Goal: Information Seeking & Learning: Find specific fact

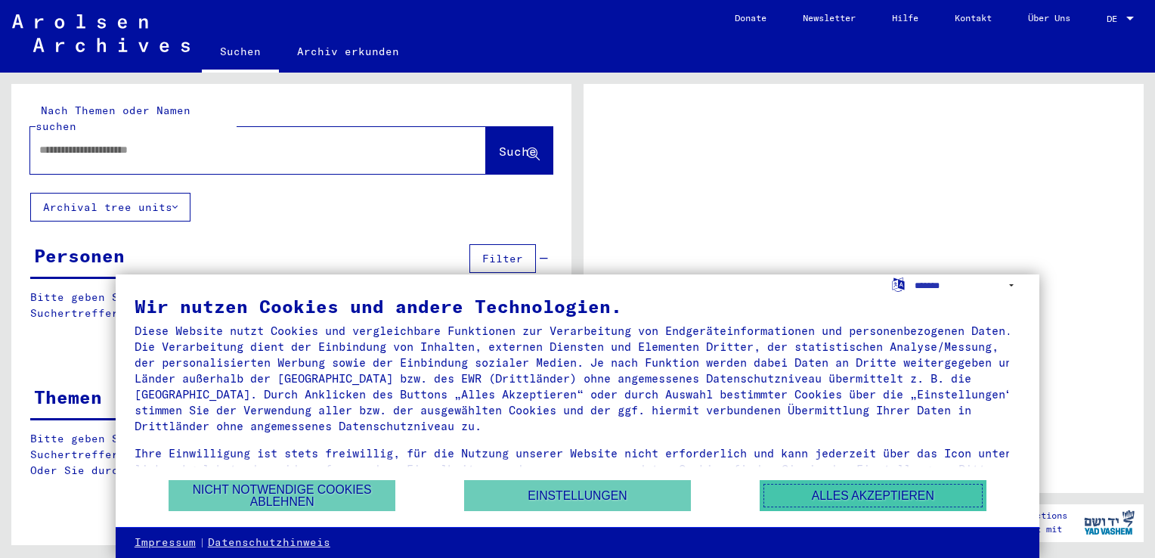
click at [819, 488] on button "Alles akzeptieren" at bounding box center [873, 495] width 227 height 31
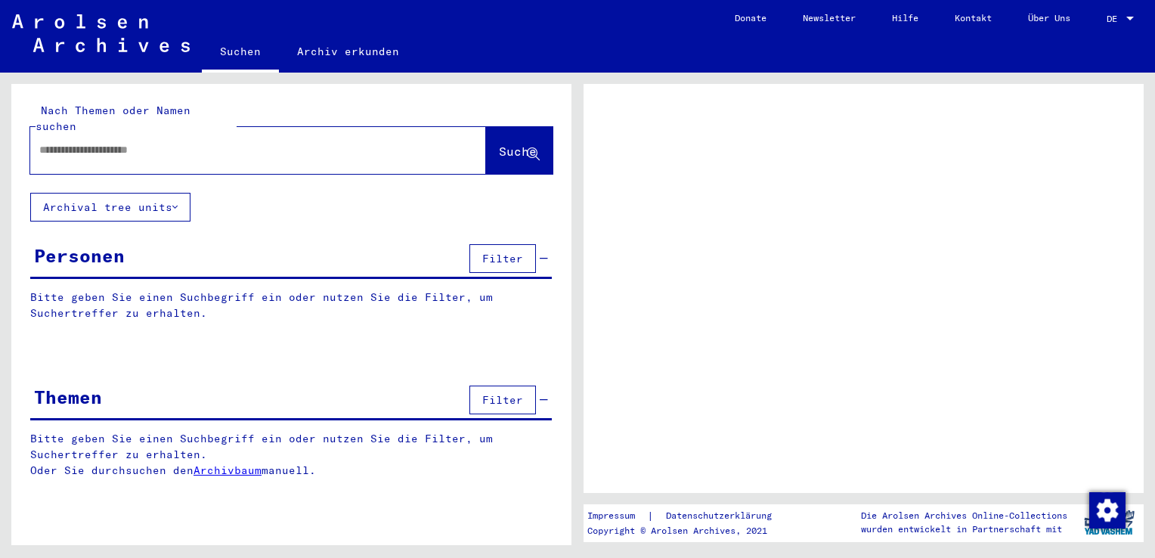
click at [1119, 23] on div "DE DE" at bounding box center [1122, 15] width 30 height 26
click at [1123, 14] on div at bounding box center [1130, 19] width 14 height 11
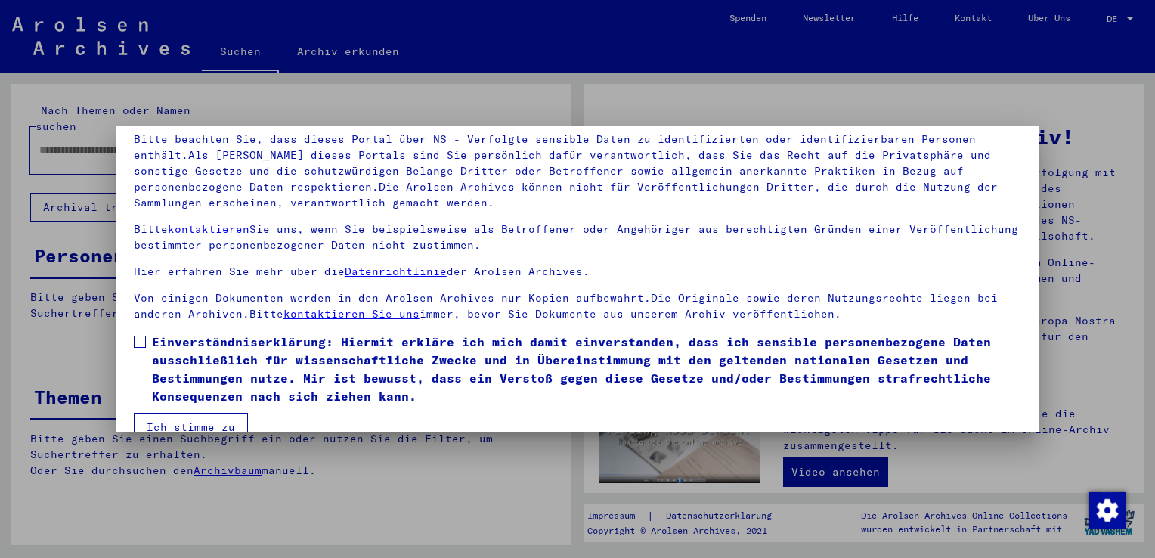
scroll to position [131, 0]
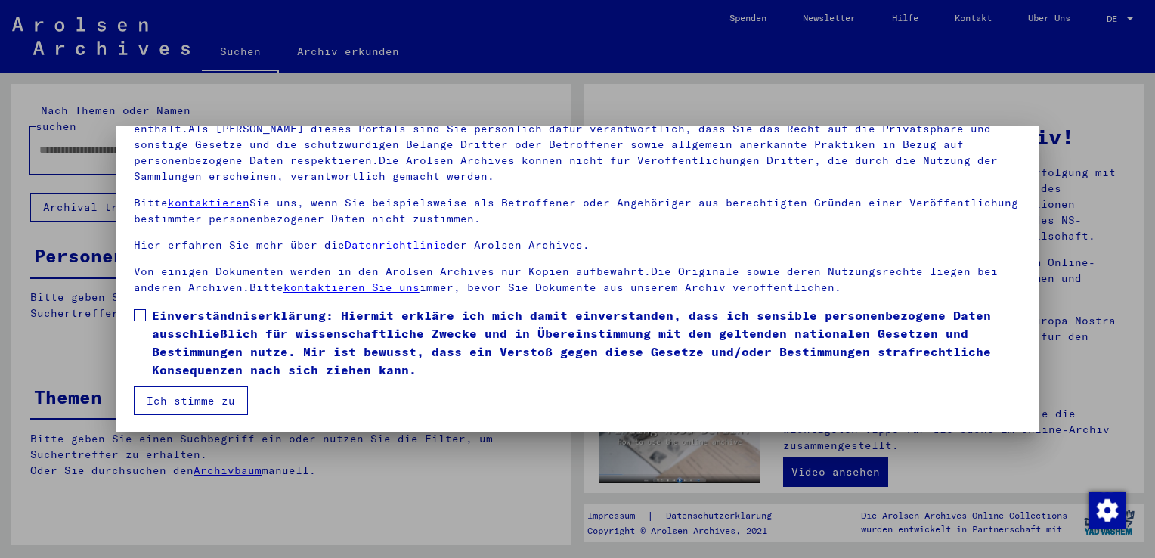
click at [209, 405] on button "Ich stimme zu" at bounding box center [191, 400] width 114 height 29
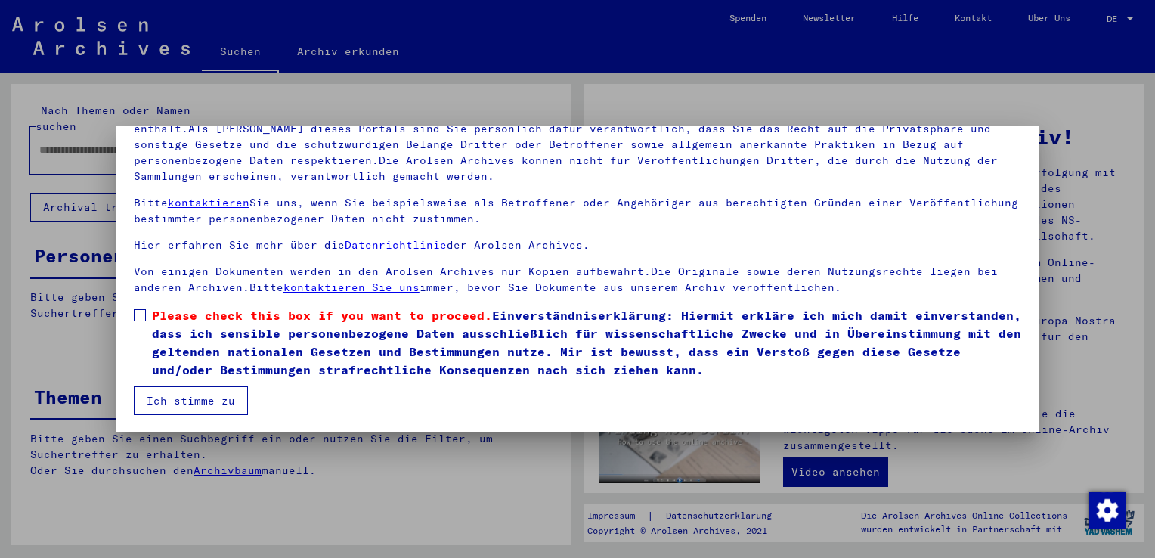
drag, startPoint x: 147, startPoint y: 320, endPoint x: 163, endPoint y: 361, distance: 44.5
click at [149, 328] on label "Please check this box if you want to proceed. Einverständniserklärung: Hiermit …" at bounding box center [577, 342] width 887 height 73
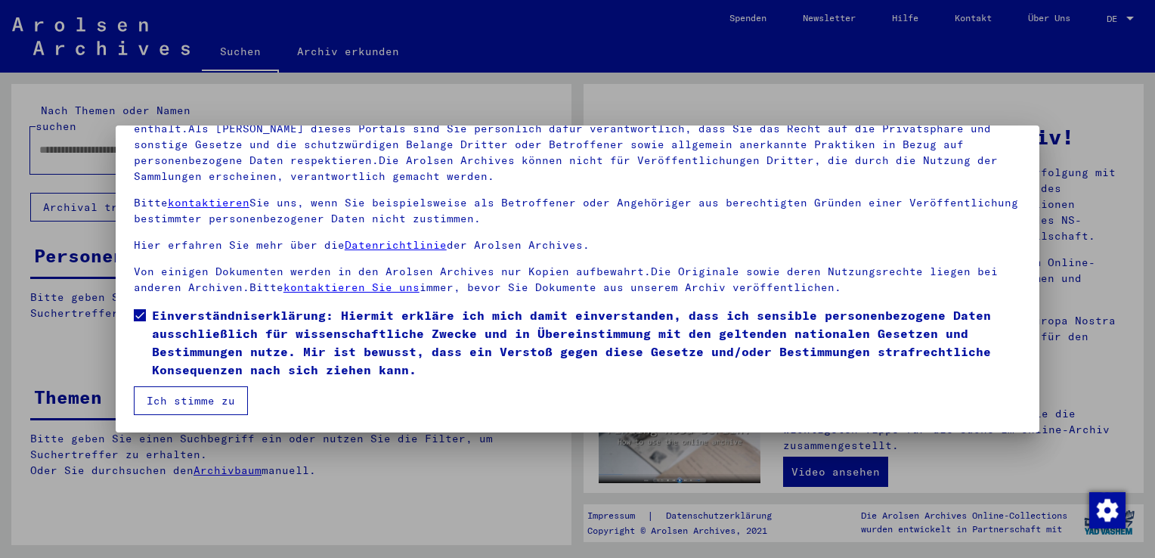
click at [187, 401] on button "Ich stimme zu" at bounding box center [191, 400] width 114 height 29
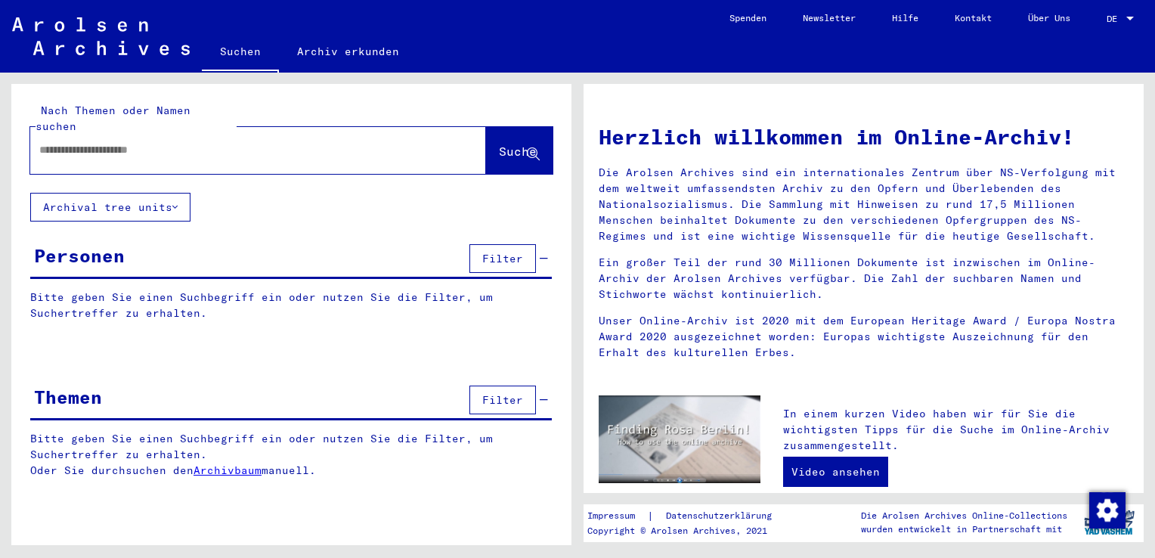
click at [178, 295] on p "Bitte geben Sie einen Suchbegriff ein oder nutzen Sie die Filter, um Suchertref…" at bounding box center [291, 305] width 522 height 32
click at [504, 252] on span "Filter" at bounding box center [502, 259] width 41 height 14
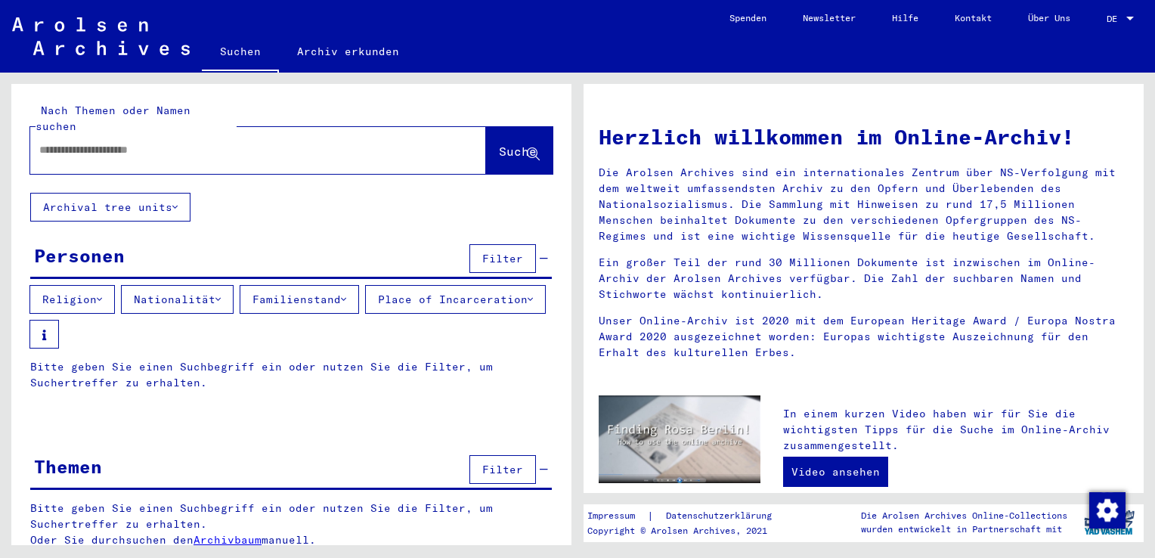
click at [81, 144] on div at bounding box center [235, 150] width 410 height 34
click at [82, 142] on input "text" at bounding box center [239, 150] width 401 height 16
type input "******"
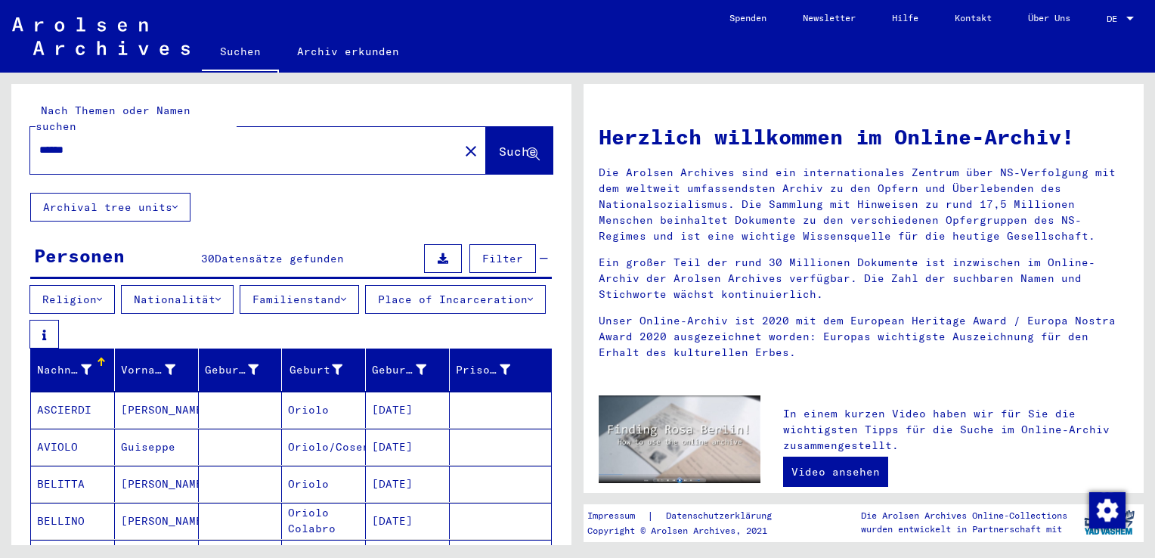
scroll to position [76, 0]
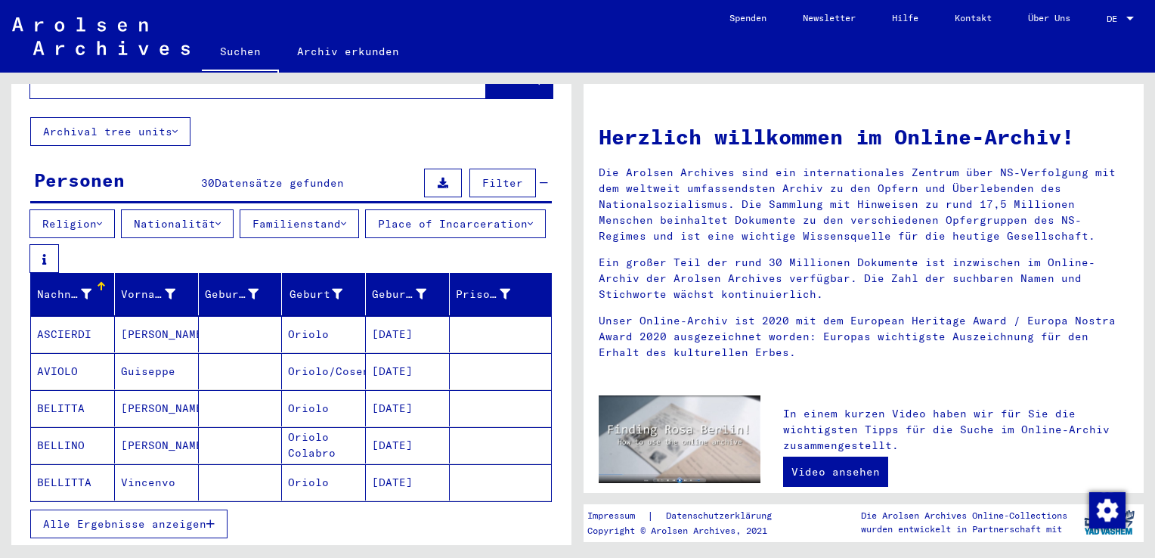
click at [171, 517] on span "Alle Ergebnisse anzeigen" at bounding box center [124, 524] width 163 height 14
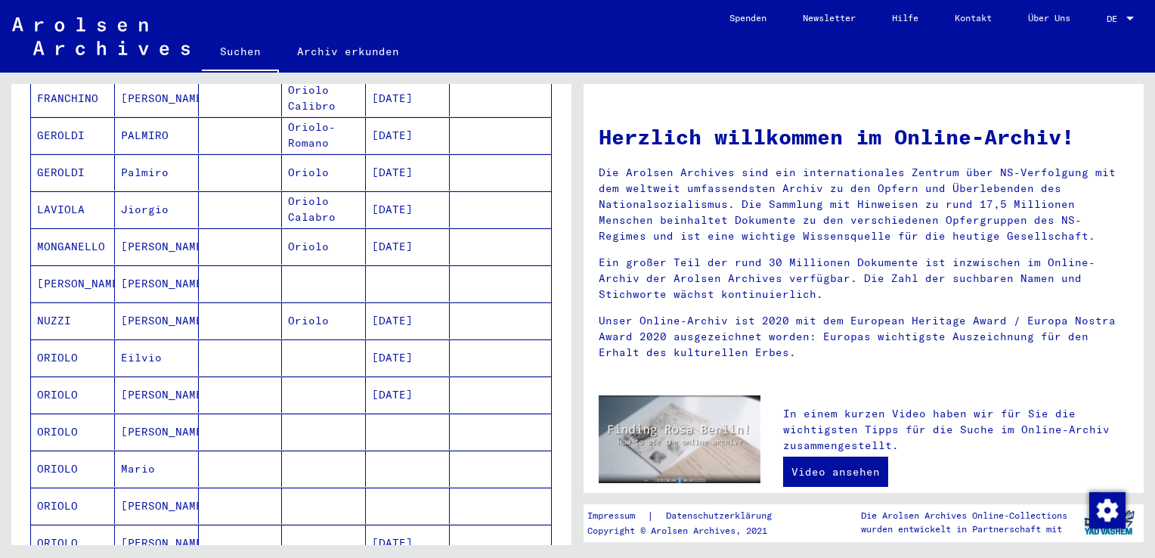
scroll to position [831, 0]
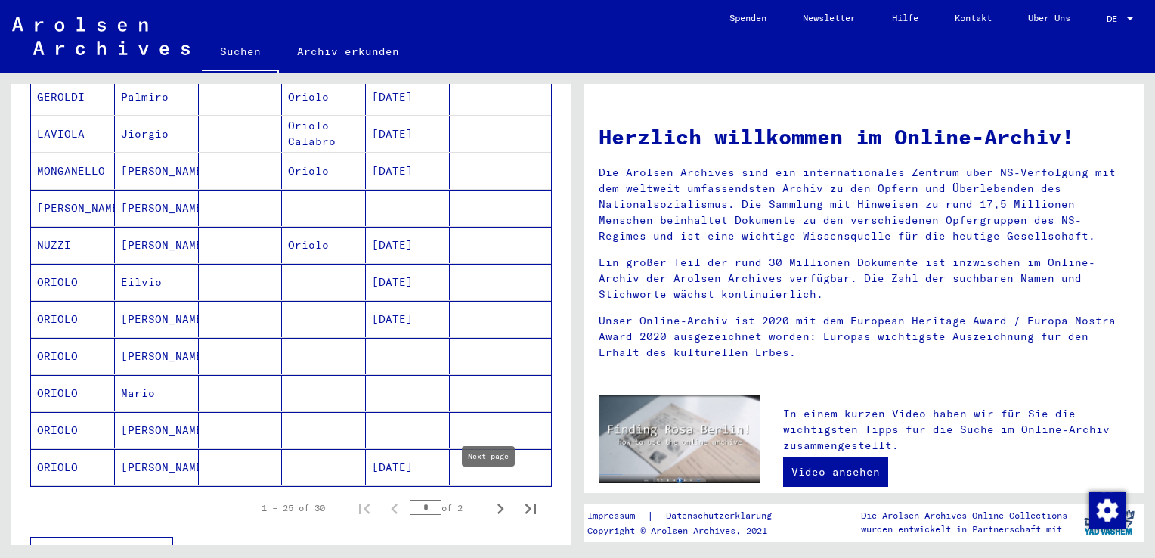
click at [490, 498] on icon "Next page" at bounding box center [500, 508] width 21 height 21
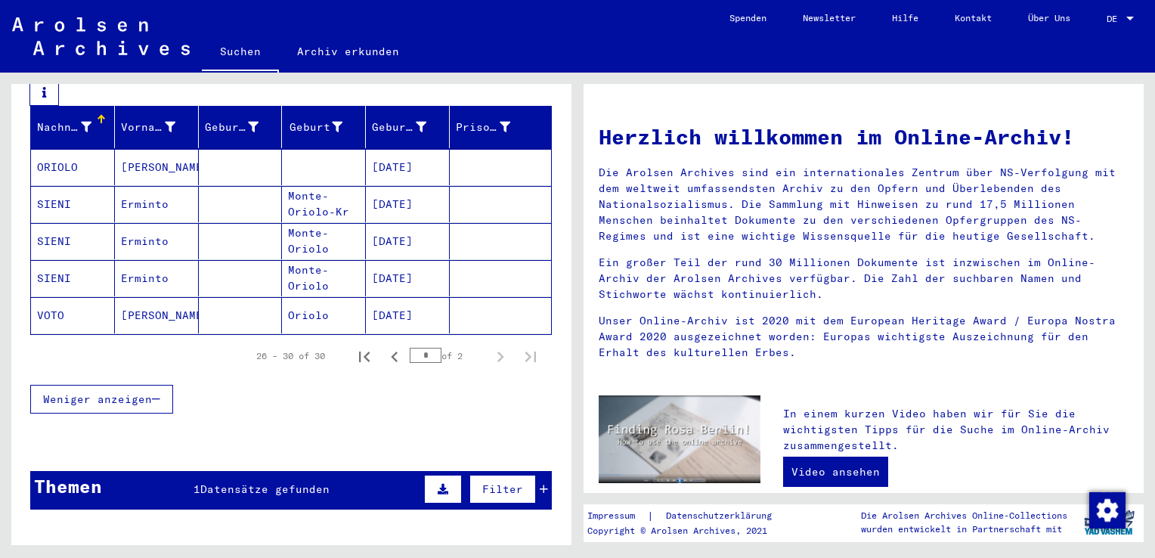
scroll to position [246, 0]
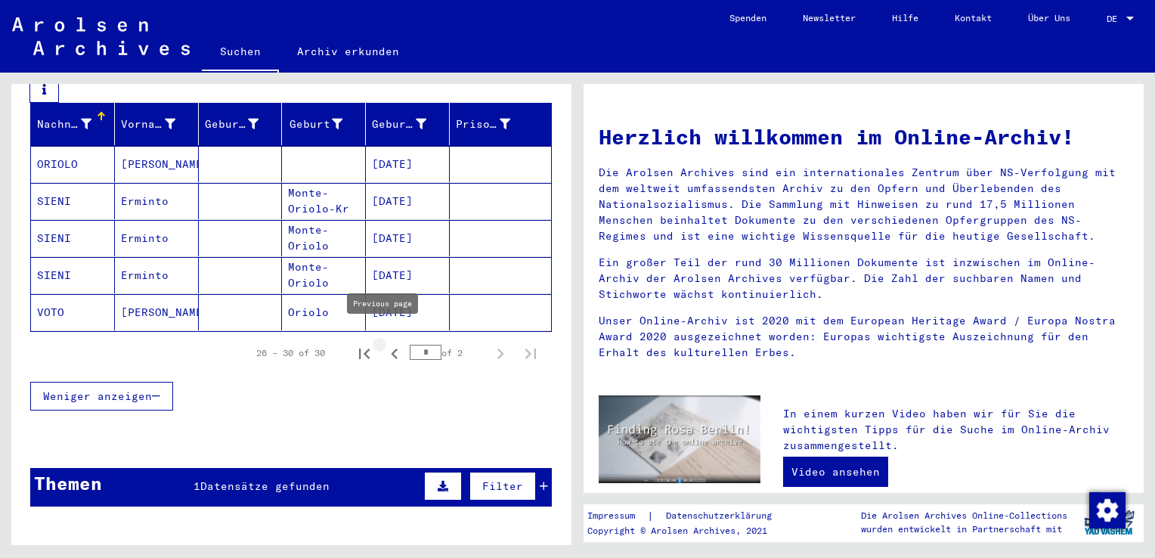
click at [385, 350] on icon "Previous page" at bounding box center [394, 353] width 21 height 21
type input "*"
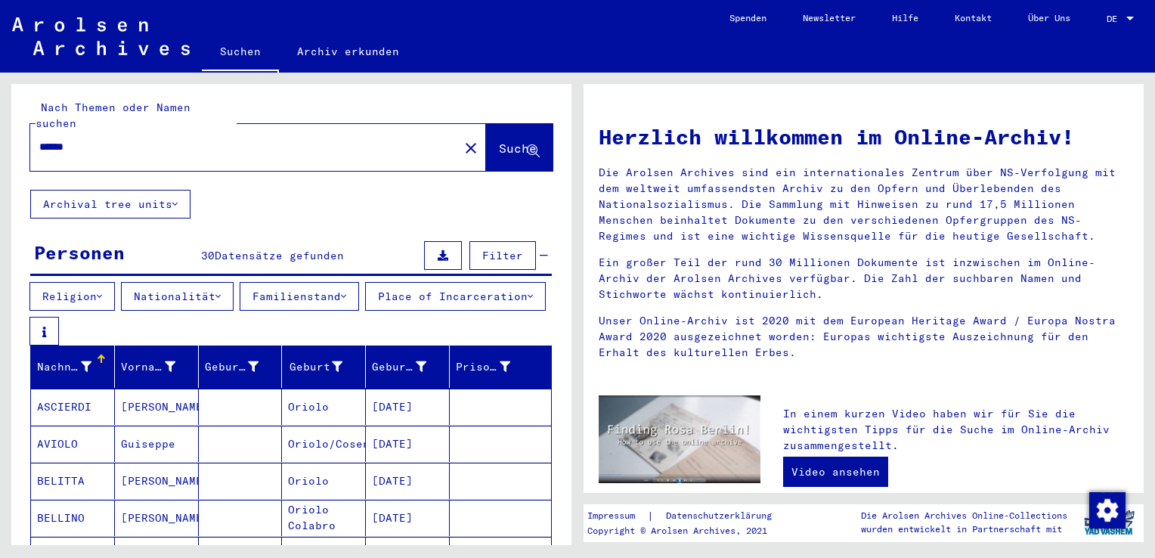
scroll to position [0, 0]
